Goal: Information Seeking & Learning: Check status

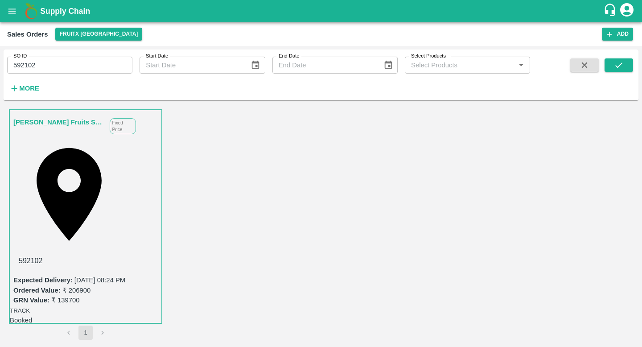
scroll to position [98, 0]
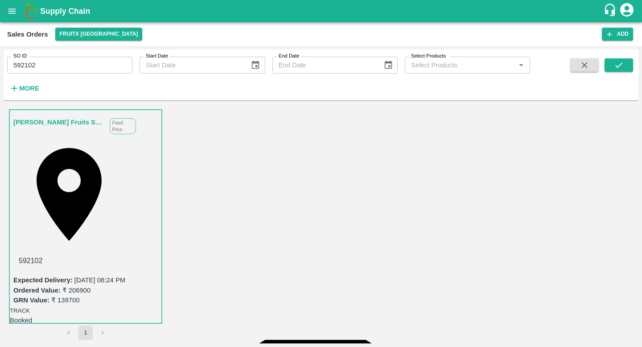
scroll to position [191, 0]
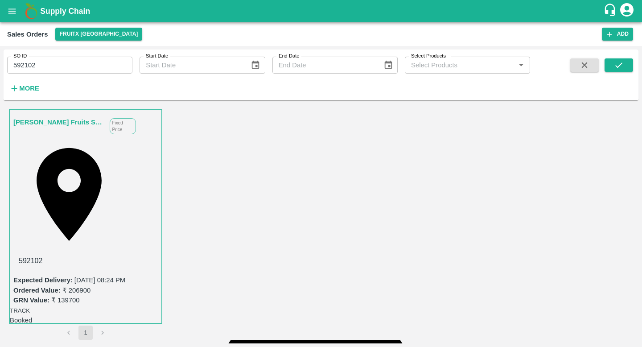
scroll to position [33, 0]
click at [14, 19] on button "open drawer" at bounding box center [12, 11] width 20 height 20
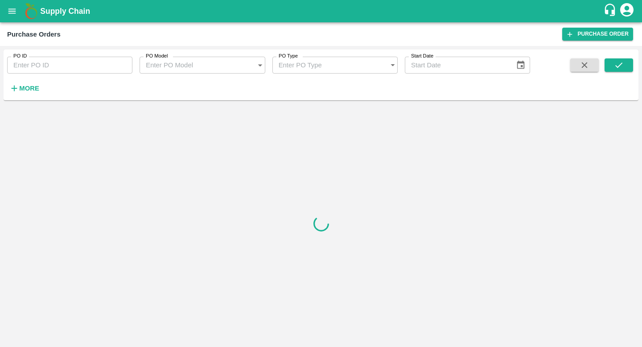
click at [44, 70] on input "PO ID" at bounding box center [69, 65] width 125 height 17
paste input "105798"
click at [624, 64] on button "submit" at bounding box center [618, 64] width 29 height 13
click at [49, 63] on input "105798" at bounding box center [69, 65] width 125 height 17
click at [29, 87] on strong "More" at bounding box center [29, 88] width 20 height 7
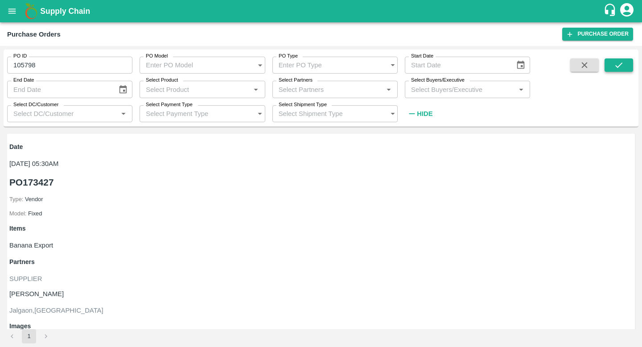
click at [628, 68] on button "submit" at bounding box center [618, 64] width 29 height 13
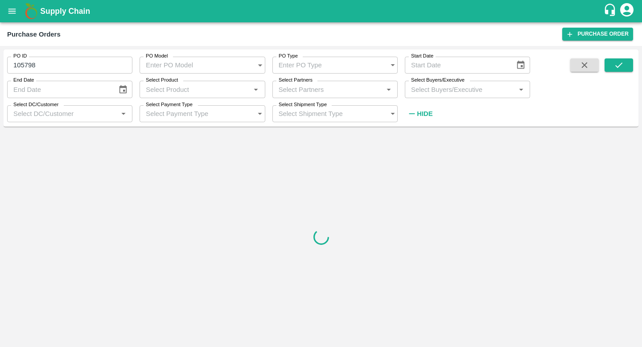
click at [82, 61] on input "105798" at bounding box center [69, 65] width 125 height 17
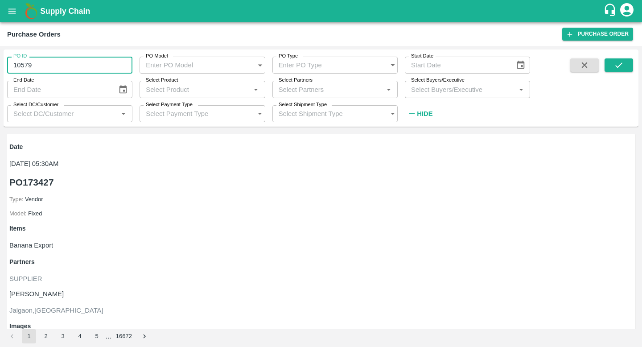
type input "105798"
click at [619, 62] on icon "submit" at bounding box center [618, 65] width 10 height 10
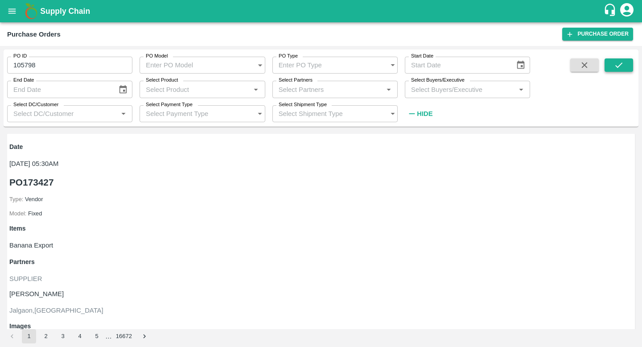
click at [614, 65] on icon "submit" at bounding box center [618, 65] width 10 height 10
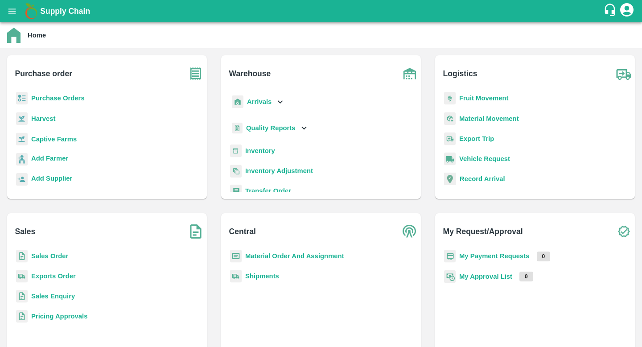
click at [270, 276] on b "Shipments" at bounding box center [262, 275] width 34 height 7
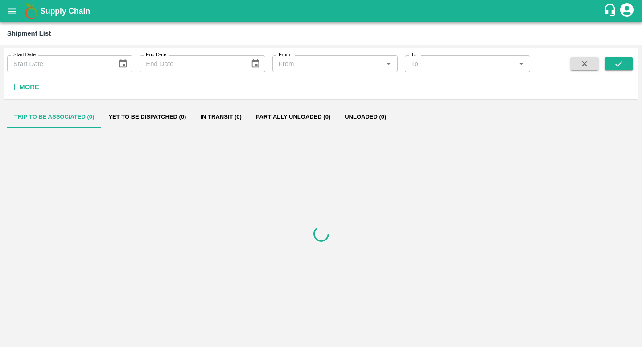
click at [30, 87] on strong "More" at bounding box center [29, 86] width 20 height 7
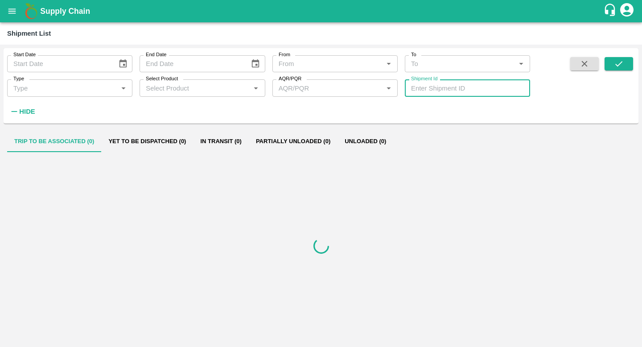
click at [447, 94] on input "Shipment Id" at bounding box center [467, 87] width 125 height 17
paste input "316203"
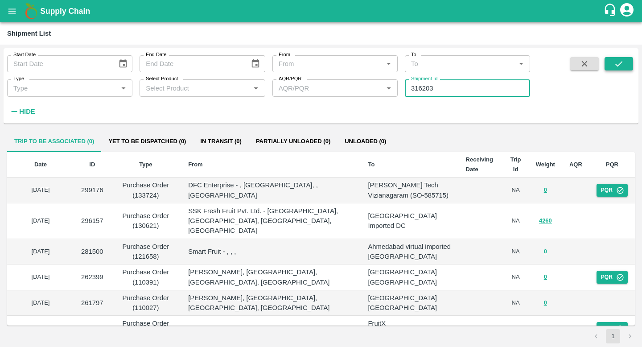
click at [614, 61] on icon "submit" at bounding box center [618, 64] width 10 height 10
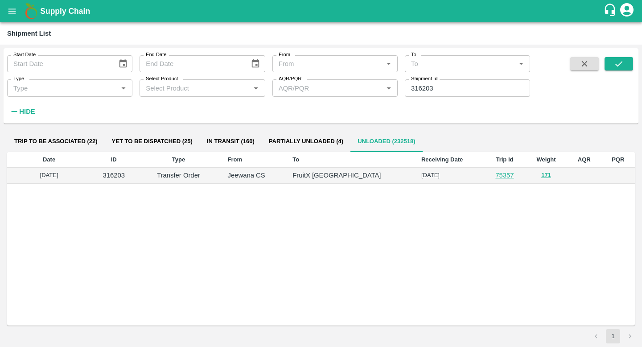
click at [347, 189] on div "Date ID Type From To Receiving Date Trip Id Weight AQR PQR [DATE] 316203 Transf…" at bounding box center [320, 238] width 627 height 173
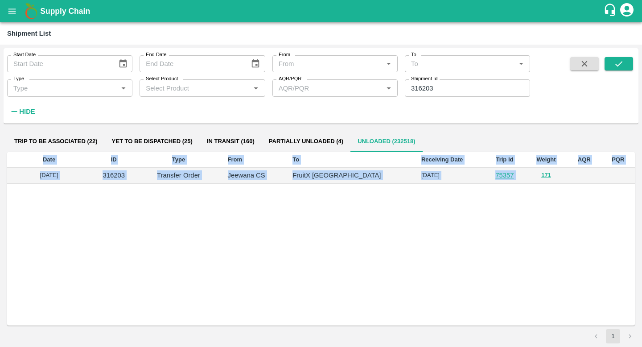
click at [347, 176] on p "FruitX [GEOGRAPHIC_DATA]" at bounding box center [349, 175] width 114 height 10
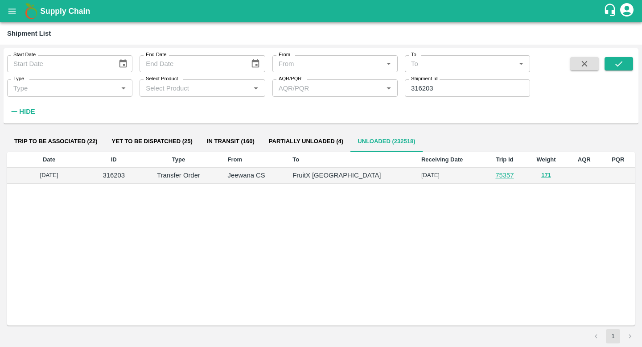
click at [427, 91] on input "316203" at bounding box center [467, 87] width 125 height 17
type input "316203"
click at [227, 89] on input "Select Product" at bounding box center [194, 88] width 105 height 12
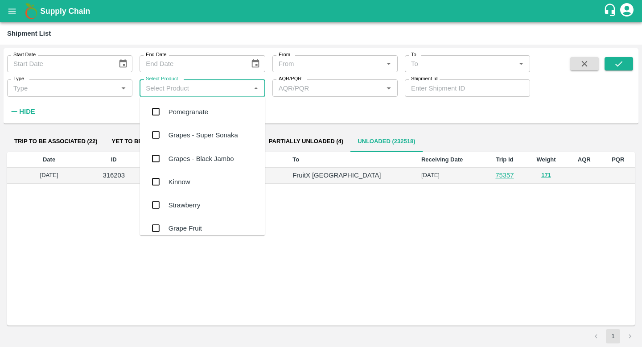
click at [211, 115] on div "Pomegranate" at bounding box center [202, 111] width 125 height 23
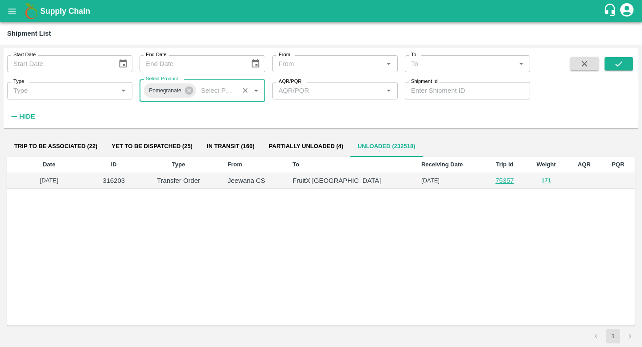
click at [452, 62] on input "To" at bounding box center [459, 64] width 105 height 12
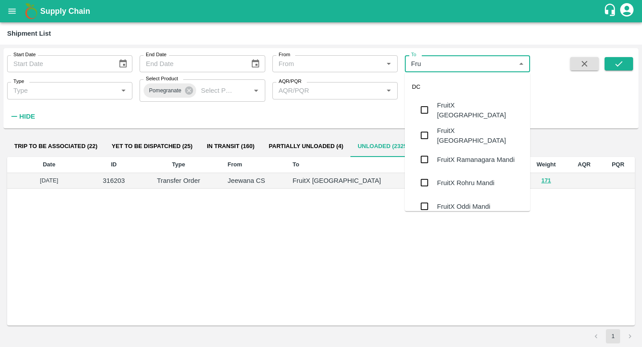
type input "Frui"
click at [454, 105] on div "FruitX [GEOGRAPHIC_DATA]" at bounding box center [480, 110] width 86 height 20
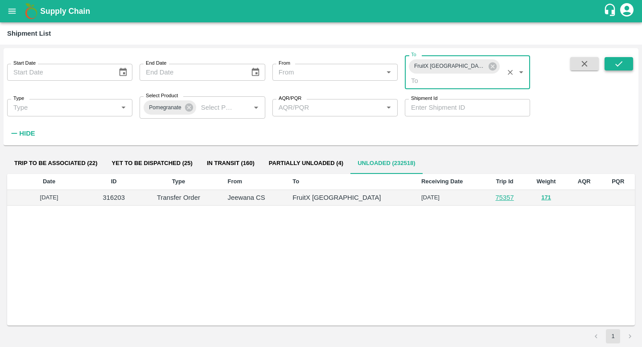
click at [614, 66] on icon "submit" at bounding box center [618, 64] width 10 height 10
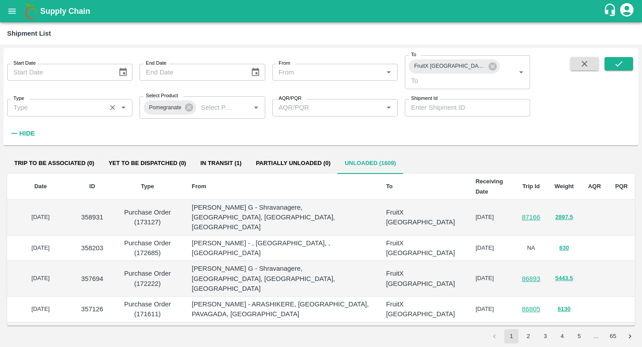
click at [102, 102] on input "Type" at bounding box center [57, 108] width 94 height 12
click at [77, 130] on div "Transfer Order" at bounding box center [69, 130] width 125 height 15
type input "Transfer Order"
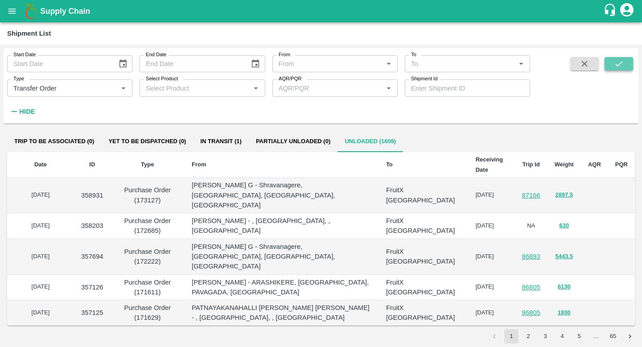
click at [617, 63] on icon "submit" at bounding box center [618, 64] width 10 height 10
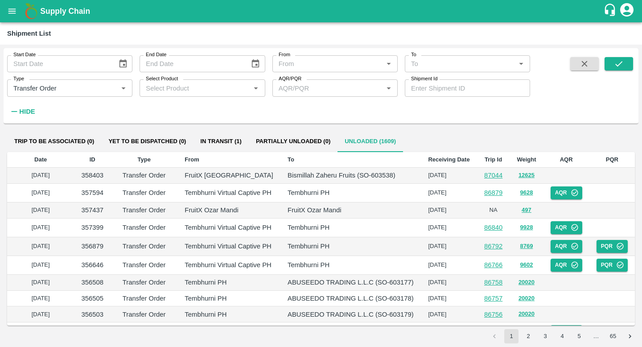
click at [443, 62] on input "To" at bounding box center [459, 64] width 105 height 12
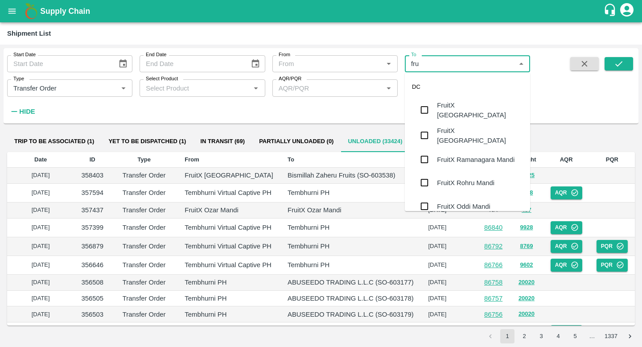
type input "frui"
click at [454, 104] on div "FruitX [GEOGRAPHIC_DATA]" at bounding box center [480, 110] width 86 height 20
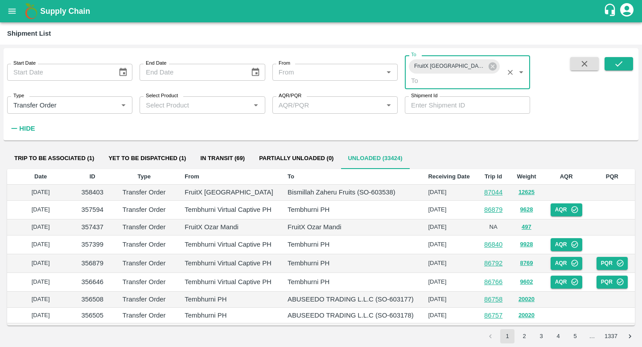
click at [372, 119] on div "Start Date Start Date End Date End Date From From   * To FruitX [GEOGRAPHIC_DAT…" at bounding box center [265, 92] width 530 height 88
click at [241, 99] on input "Select Product" at bounding box center [194, 105] width 105 height 12
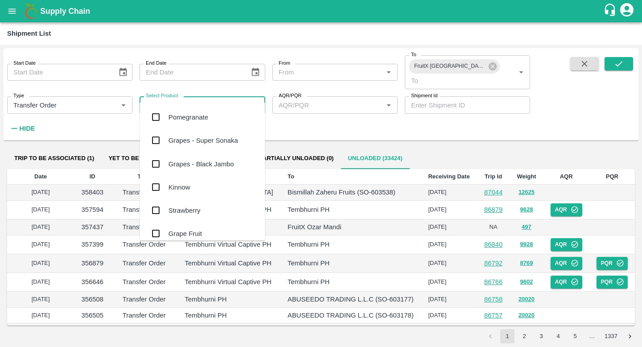
click at [228, 119] on div "Pomegranate" at bounding box center [202, 117] width 125 height 23
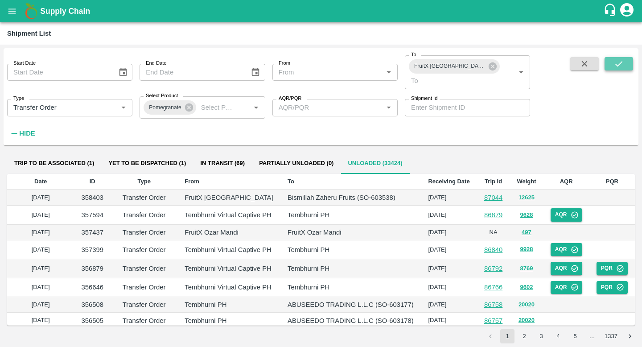
click at [619, 69] on button "submit" at bounding box center [618, 63] width 29 height 13
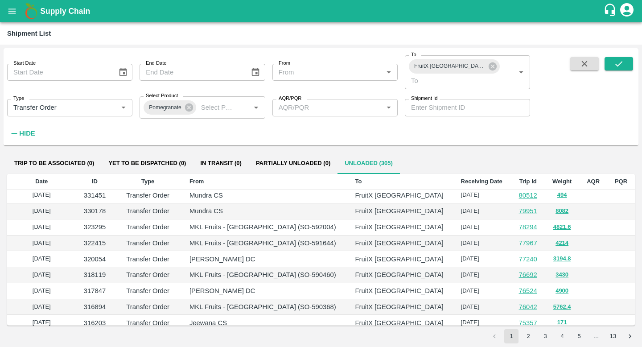
scroll to position [82, 0]
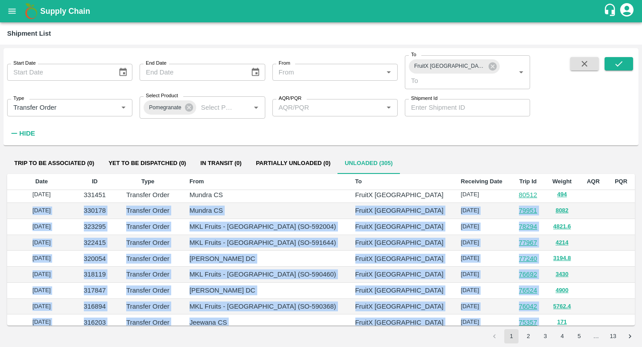
drag, startPoint x: 27, startPoint y: 198, endPoint x: 592, endPoint y: 309, distance: 576.0
click at [592, 309] on tbody "[DATE] 339266 Transfer Order Iniya Koyambedu DC FruitX [GEOGRAPHIC_DATA] [DATE]…" at bounding box center [320, 306] width 627 height 398
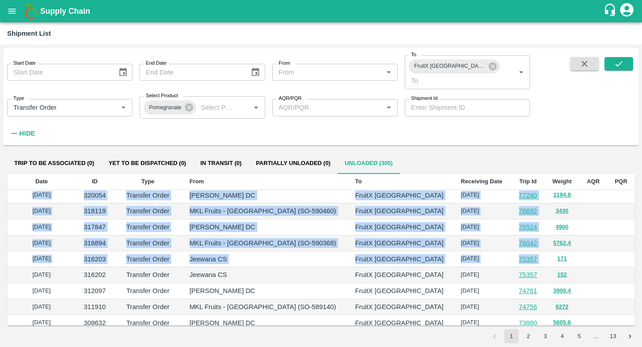
scroll to position [147, 0]
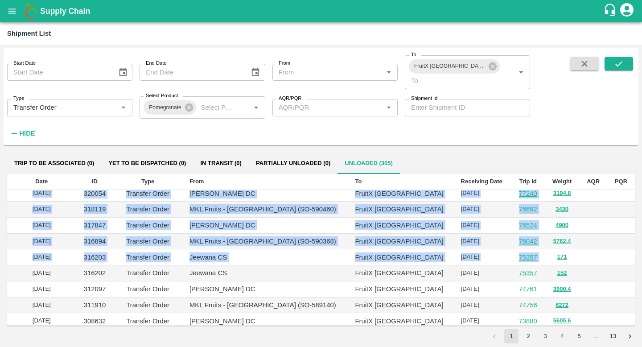
click at [265, 282] on td "[PERSON_NAME] DC" at bounding box center [265, 289] width 166 height 16
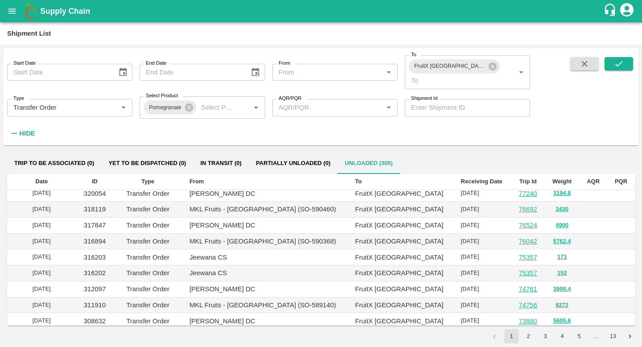
click at [265, 282] on td "[PERSON_NAME] DC" at bounding box center [265, 289] width 166 height 16
click at [315, 284] on p "[PERSON_NAME] DC" at bounding box center [264, 289] width 151 height 10
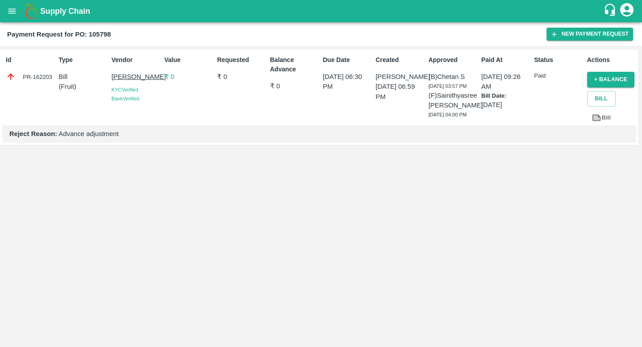
click at [173, 78] on p "₹ 0" at bounding box center [188, 77] width 49 height 10
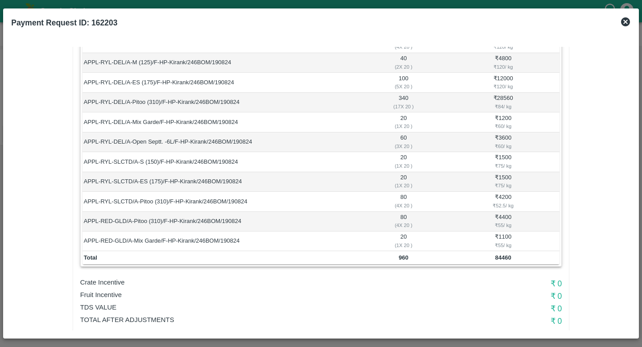
scroll to position [187, 0]
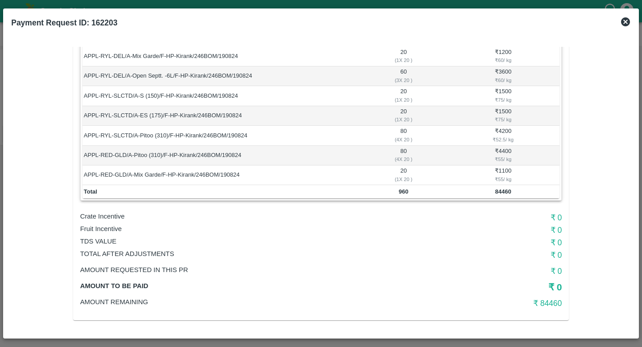
click at [553, 305] on h6 "₹ 84460" at bounding box center [481, 303] width 160 height 12
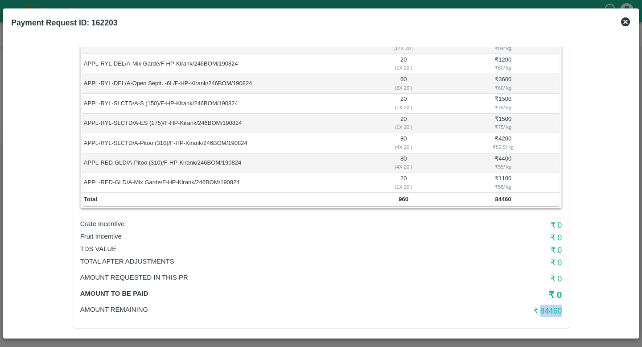
click at [499, 201] on b "84460" at bounding box center [503, 199] width 16 height 7
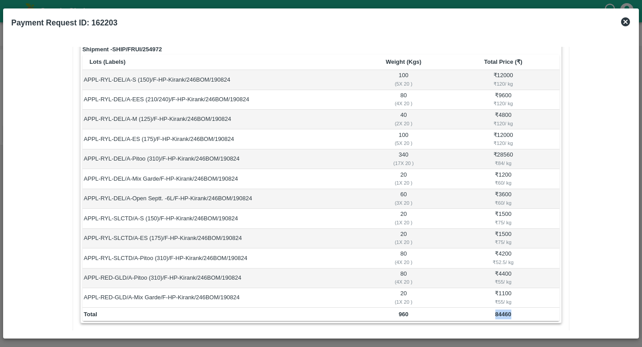
scroll to position [0, 0]
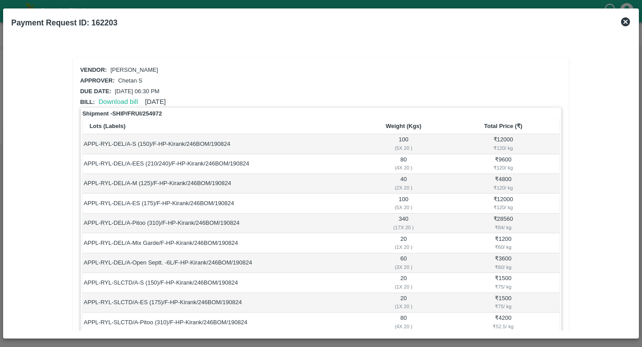
click at [621, 24] on icon at bounding box center [625, 21] width 9 height 9
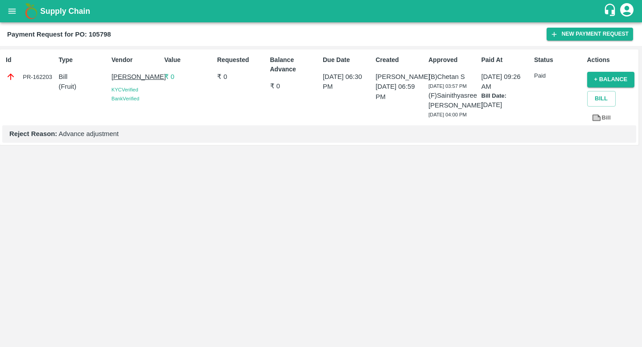
click at [568, 139] on p "Reject Reason: Advance adjustment" at bounding box center [318, 134] width 619 height 10
click at [39, 77] on div "PR-162203" at bounding box center [30, 77] width 49 height 10
copy div "162203"
click at [95, 115] on div "Type Bill ( Fruit )" at bounding box center [81, 89] width 53 height 74
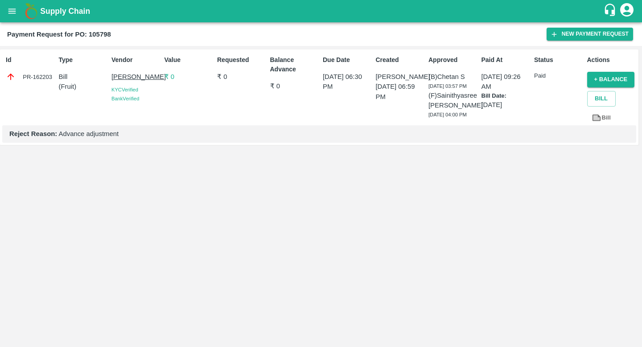
click at [172, 75] on p "₹ 0" at bounding box center [188, 77] width 49 height 10
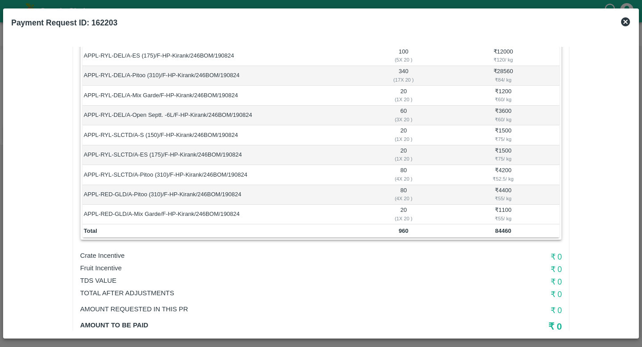
scroll to position [187, 0]
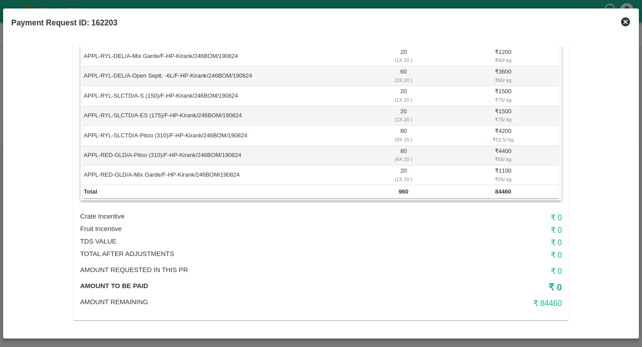
click at [329, 239] on p "TDS VALUE" at bounding box center [240, 241] width 321 height 10
click at [545, 306] on h6 "₹ 84460" at bounding box center [481, 303] width 160 height 12
click at [555, 294] on div "Vendor: Kiran kumari Approver: Chetan S Due date: 20 Aug 2024, 06:30 PM Bill: D…" at bounding box center [321, 95] width 496 height 449
click at [556, 287] on h5 "₹ 0" at bounding box center [481, 287] width 160 height 12
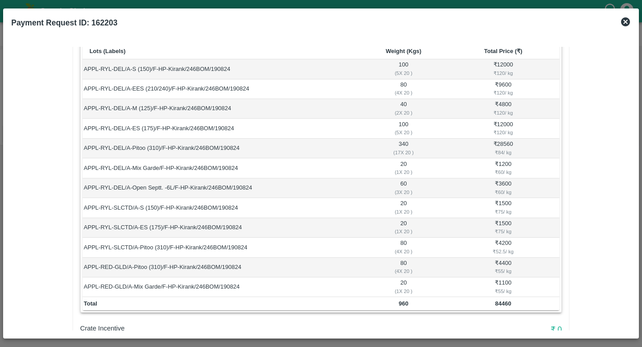
scroll to position [0, 0]
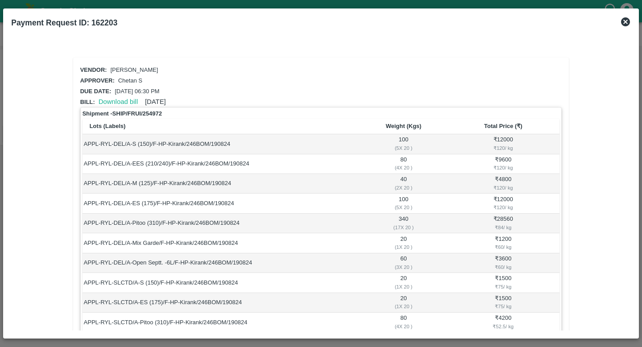
click at [627, 17] on icon at bounding box center [625, 21] width 11 height 11
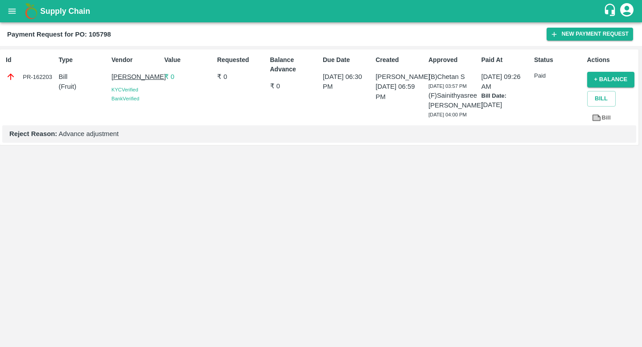
click at [74, 142] on div "Reject Reason: Advance adjustment" at bounding box center [319, 133] width 634 height 17
click at [172, 78] on p "₹ 0" at bounding box center [188, 77] width 49 height 10
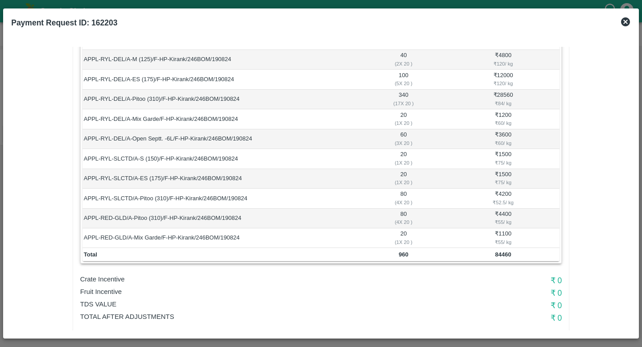
scroll to position [187, 0]
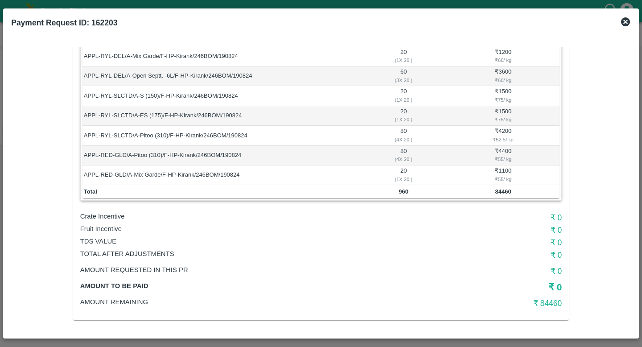
click at [544, 244] on h6 "₹ 0" at bounding box center [481, 242] width 160 height 12
click at [548, 270] on h6 "₹ 0" at bounding box center [481, 271] width 160 height 12
click at [626, 24] on icon at bounding box center [625, 21] width 9 height 9
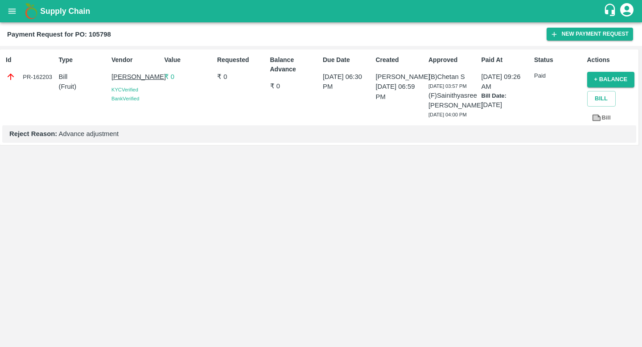
click at [138, 114] on div "Vendor Kiran kumari KYC Verified Bank Verified" at bounding box center [134, 89] width 53 height 74
click at [370, 145] on div "Id PR-162203 Type Bill ( Fruit ) Vendor Kiran kumari KYC Verified Bank Verified…" at bounding box center [319, 96] width 638 height 95
click at [603, 118] on link "Bill" at bounding box center [601, 118] width 29 height 16
